Goal: Task Accomplishment & Management: Use online tool/utility

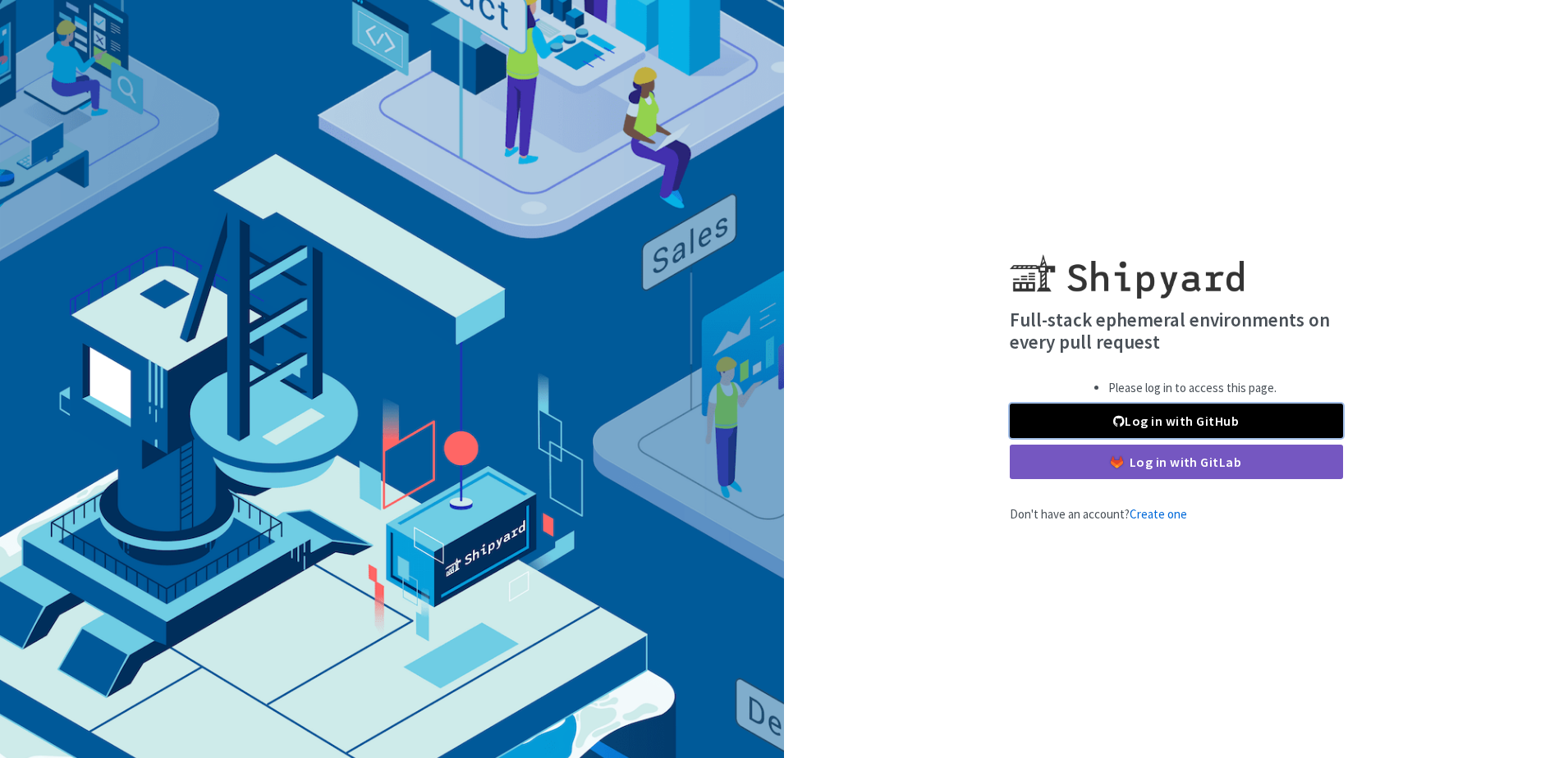
click at [1243, 417] on link "Log in with GitHub" at bounding box center [1176, 420] width 334 height 34
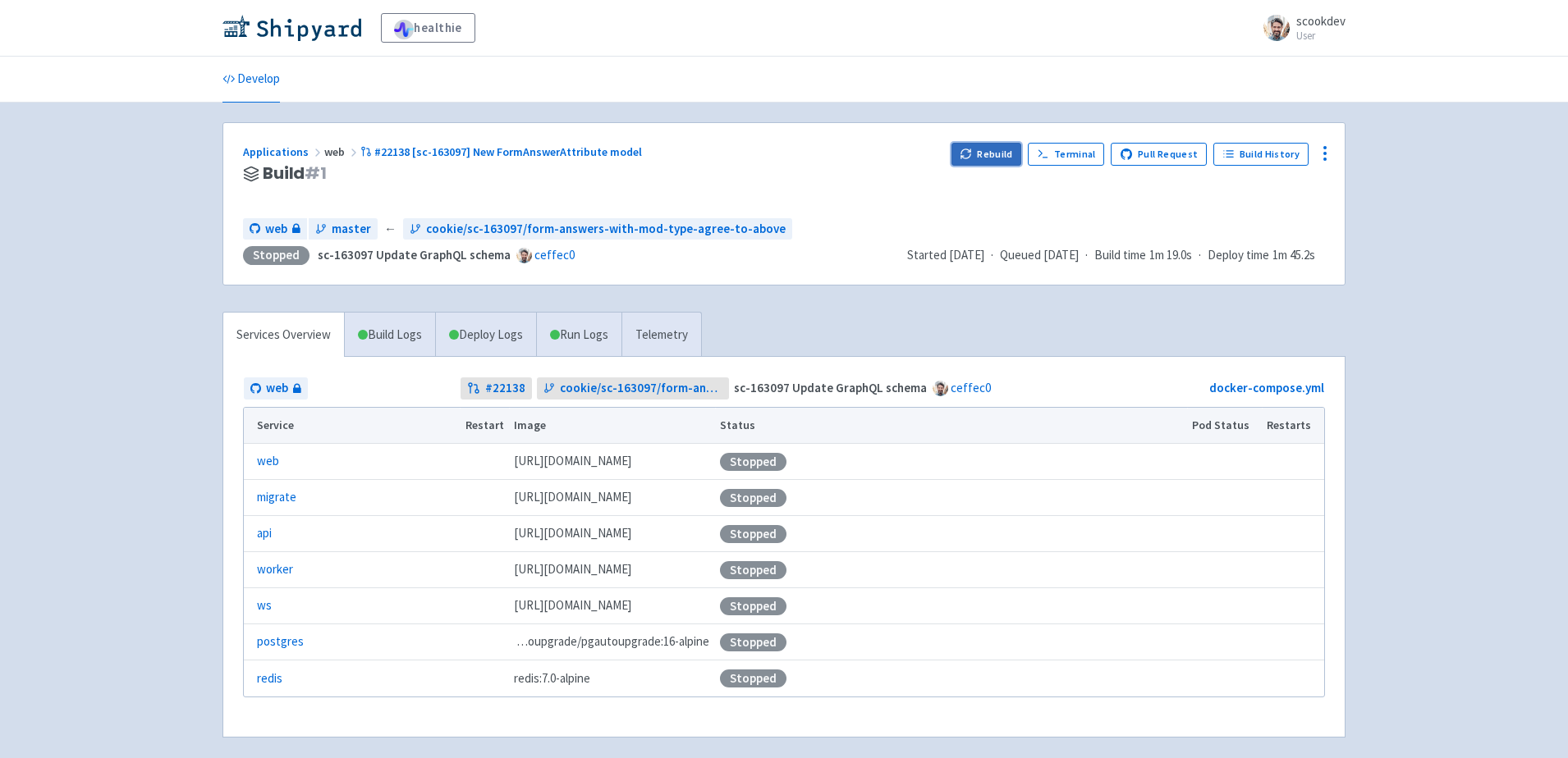
click at [999, 150] on button "Rebuild" at bounding box center [986, 154] width 71 height 23
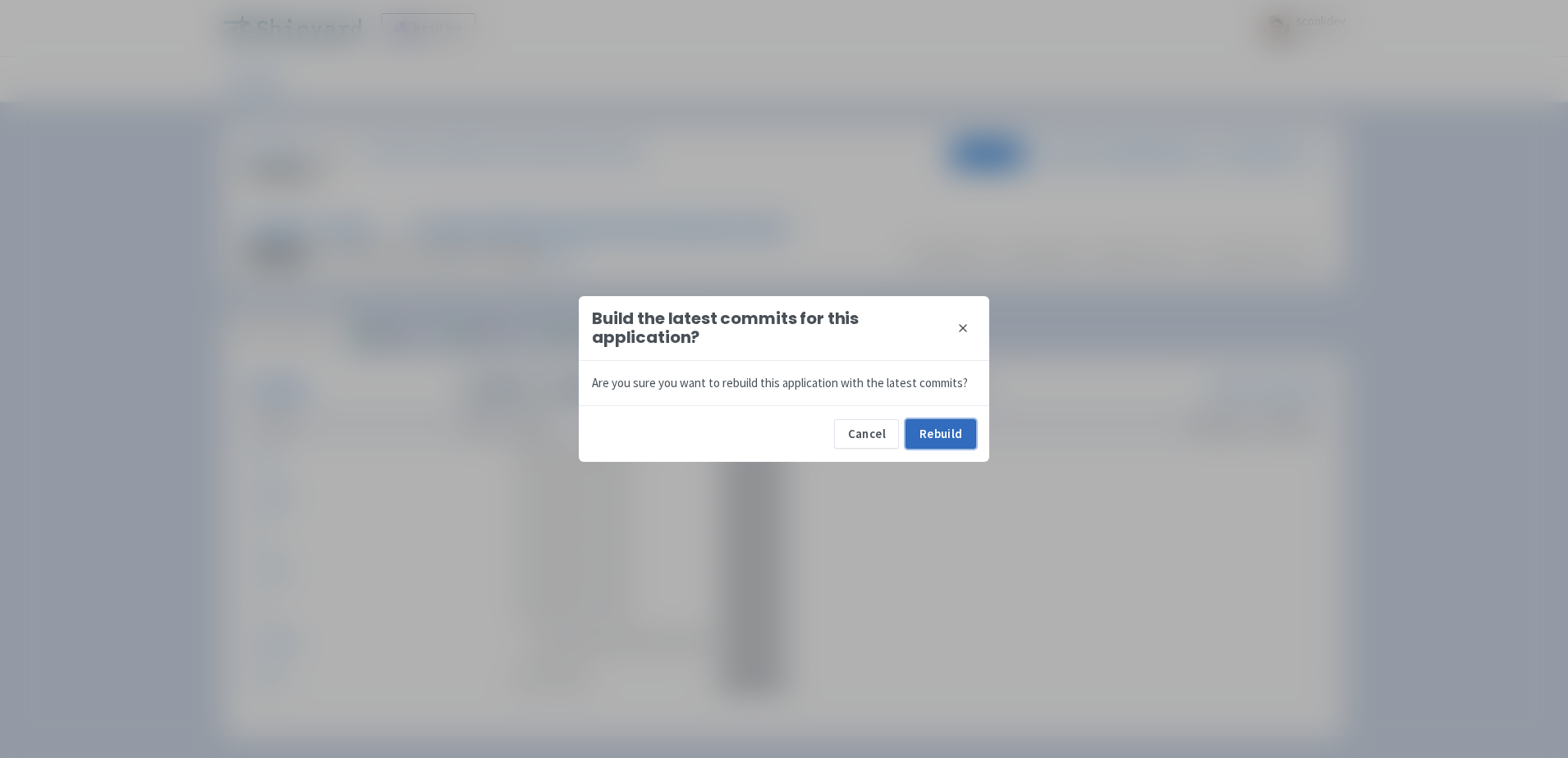
click at [927, 428] on button "Rebuild" at bounding box center [941, 434] width 71 height 30
